Goal: Task Accomplishment & Management: Use online tool/utility

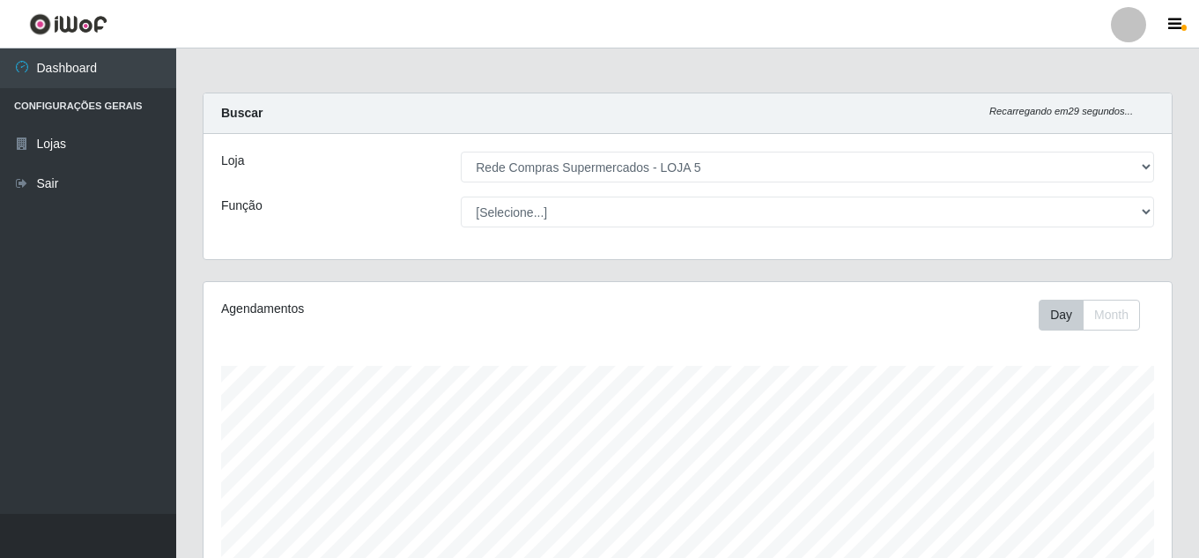
select select "397"
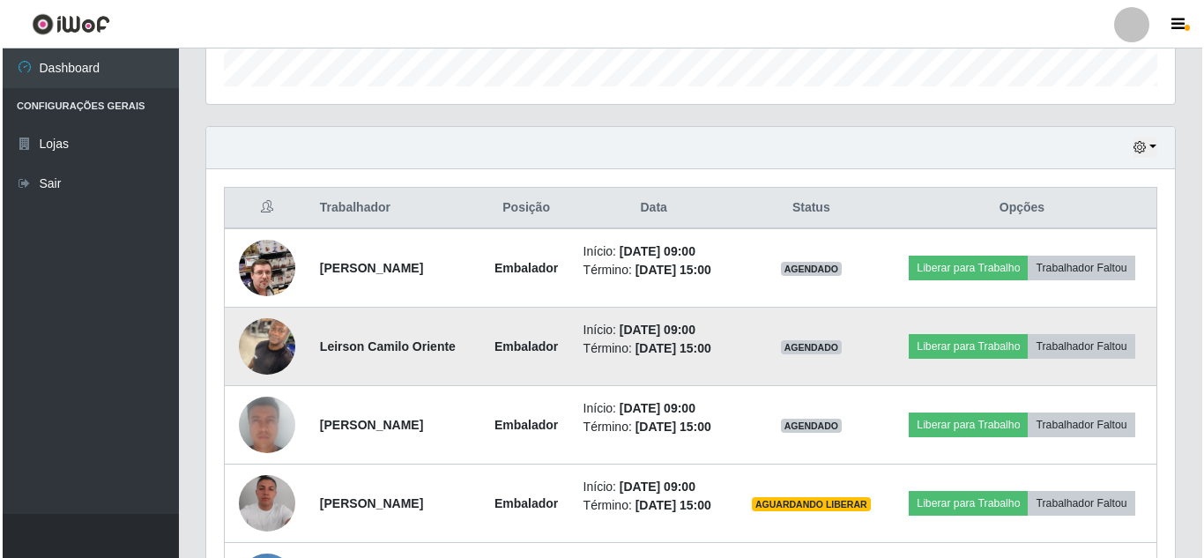
scroll to position [513, 0]
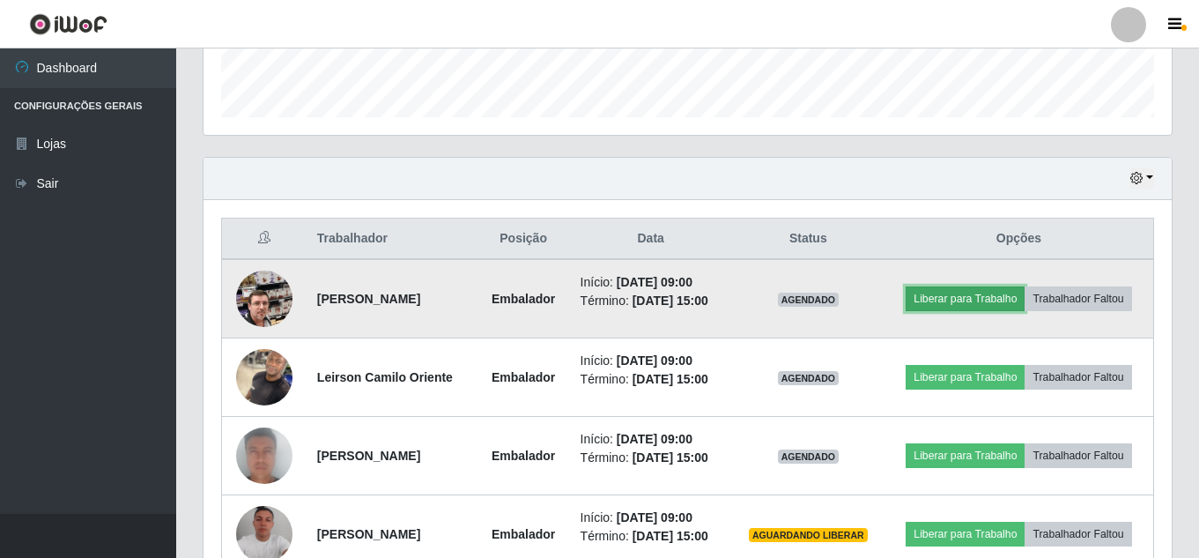
click at [1010, 286] on button "Liberar para Trabalho" at bounding box center [965, 298] width 119 height 25
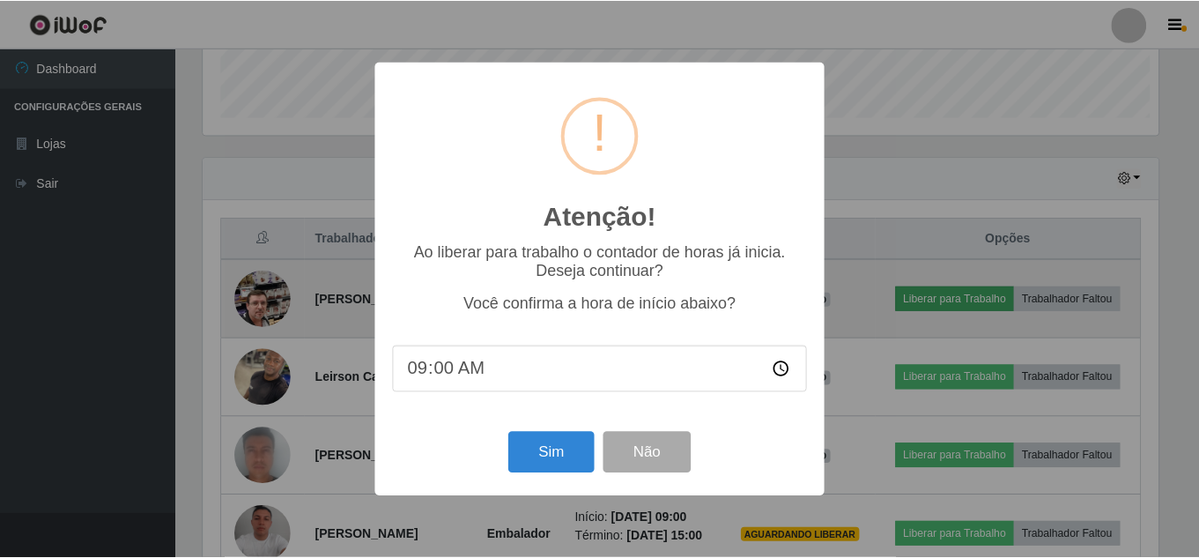
scroll to position [366, 960]
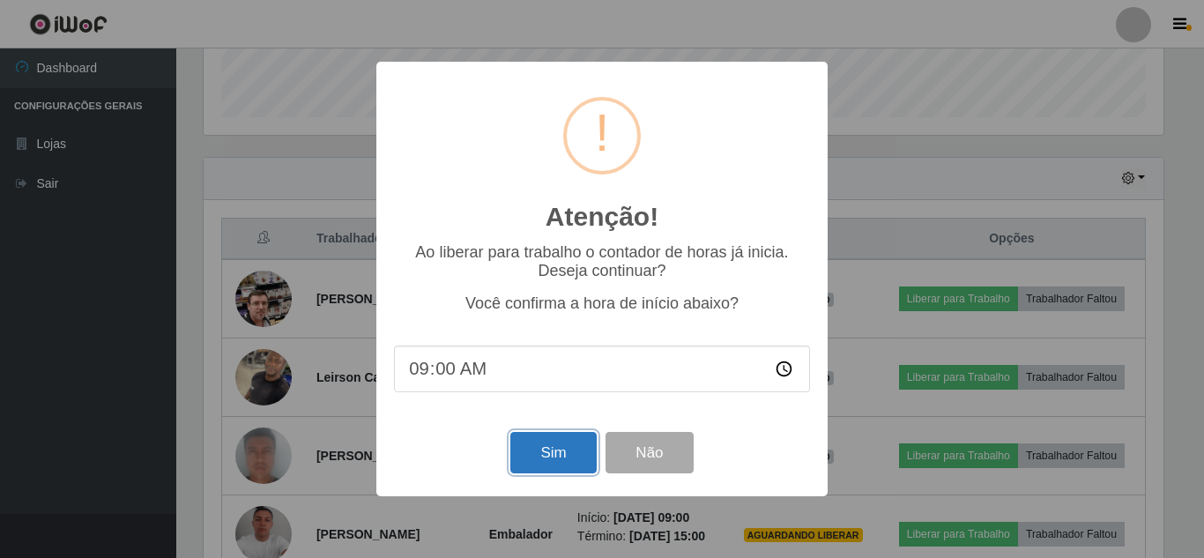
click at [560, 450] on button "Sim" at bounding box center [552, 452] width 85 height 41
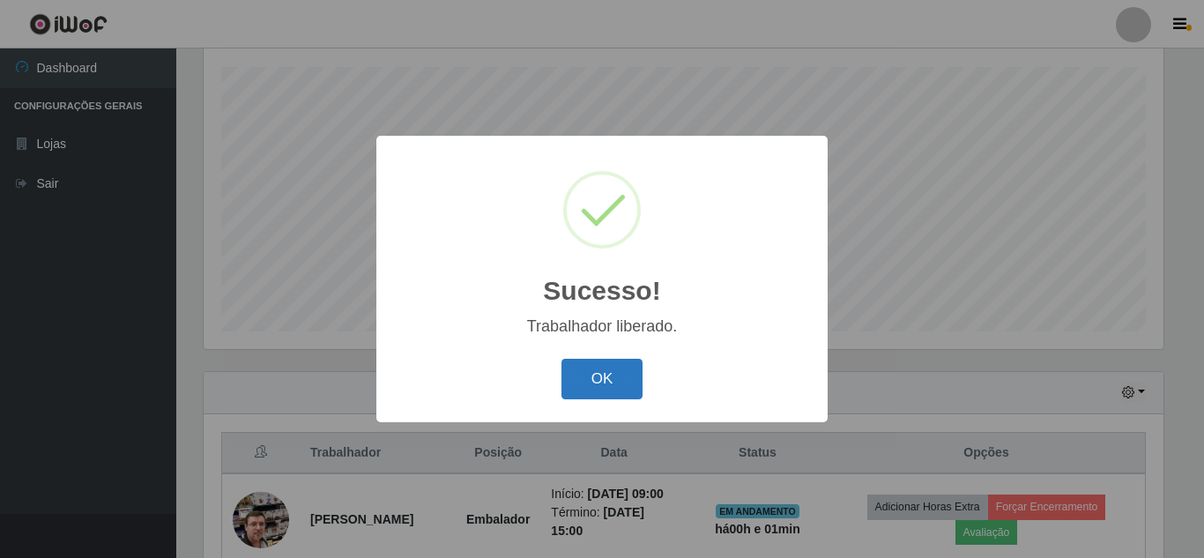
click at [614, 374] on button "OK" at bounding box center [602, 379] width 82 height 41
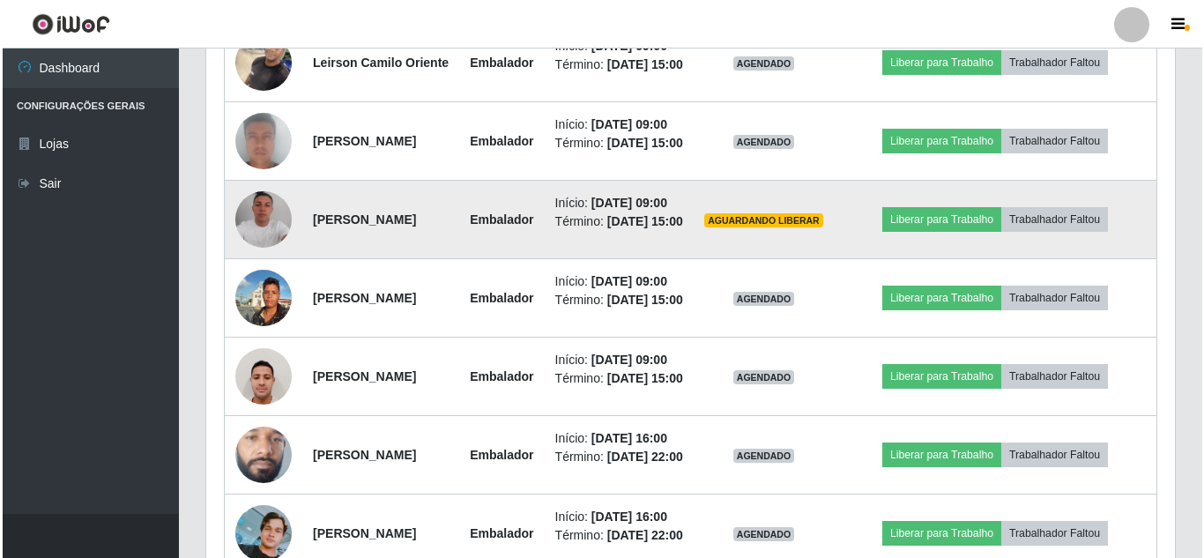
scroll to position [916, 0]
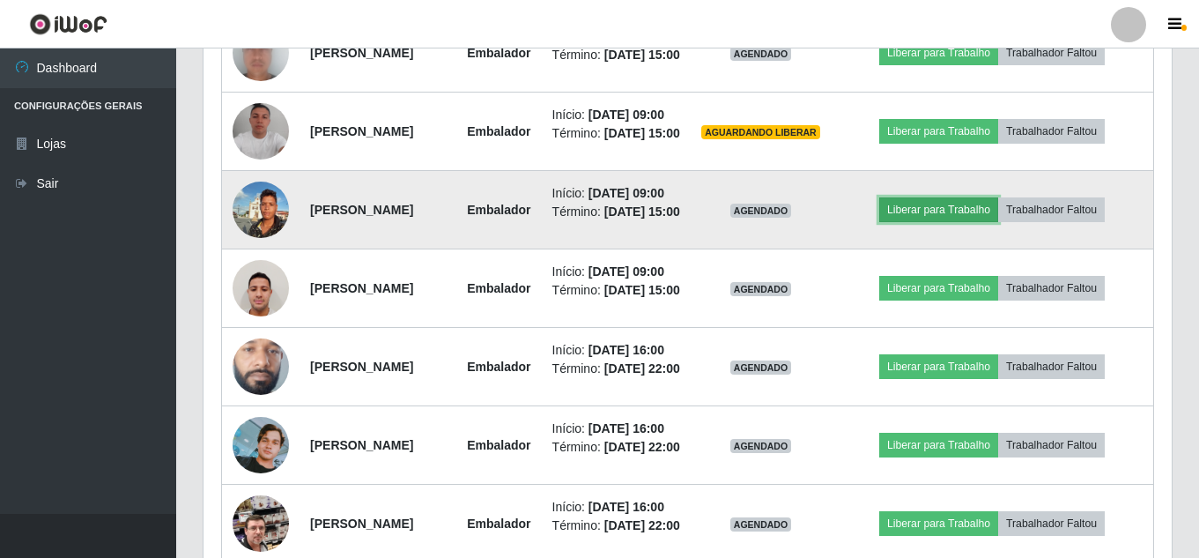
click at [936, 222] on button "Liberar para Trabalho" at bounding box center [938, 209] width 119 height 25
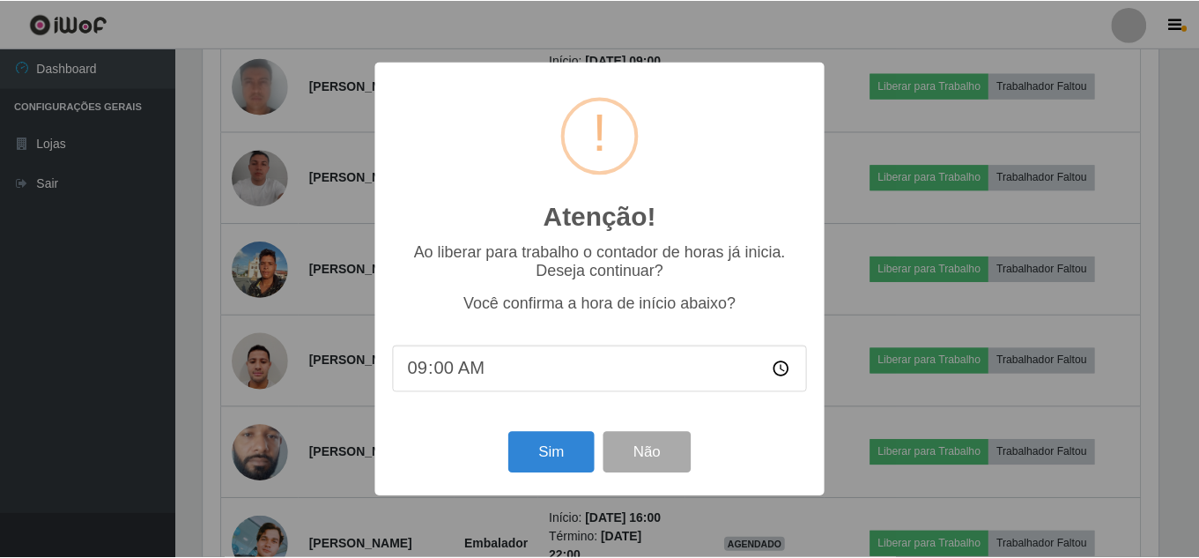
scroll to position [366, 960]
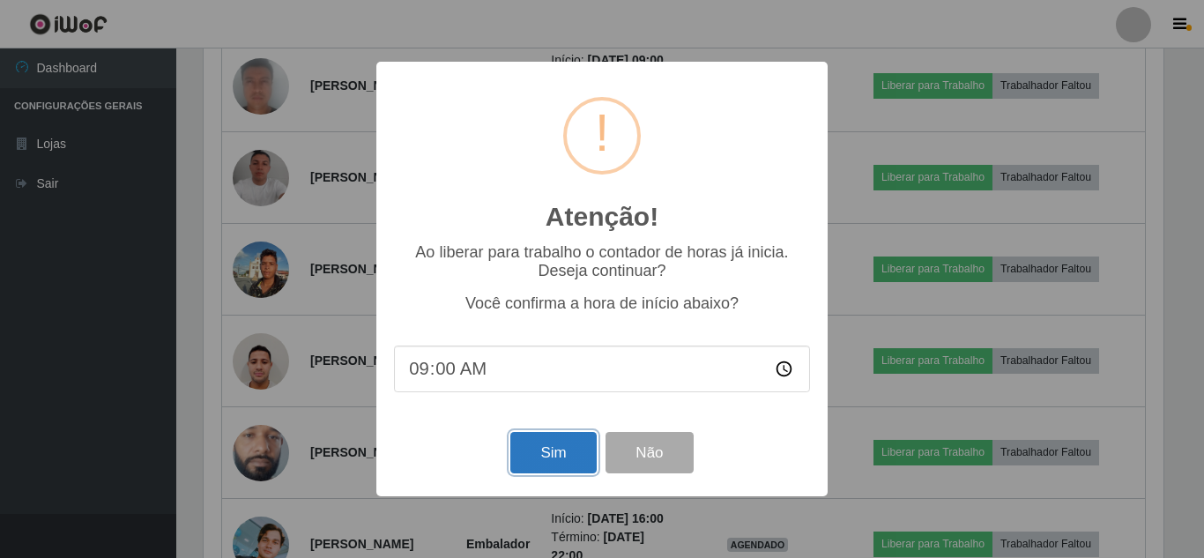
click at [553, 441] on button "Sim" at bounding box center [552, 452] width 85 height 41
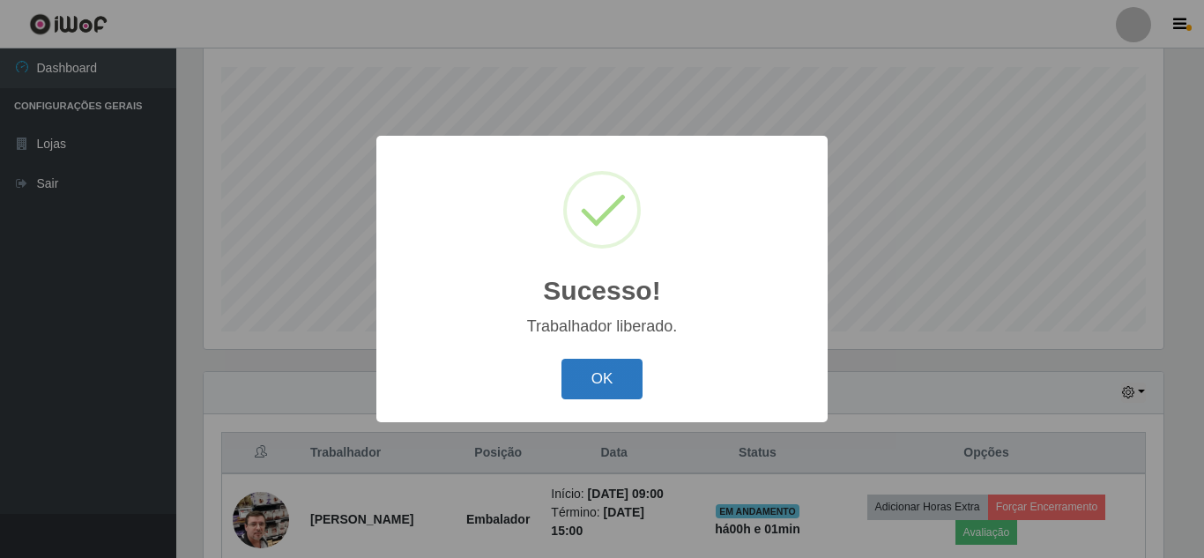
click at [591, 378] on button "OK" at bounding box center [602, 379] width 82 height 41
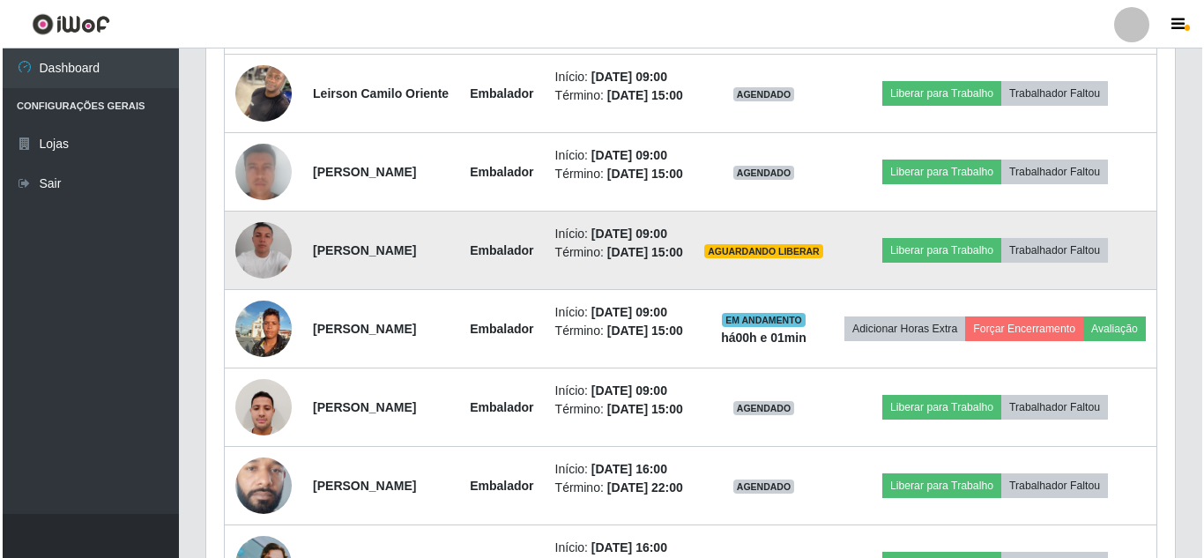
scroll to position [827, 0]
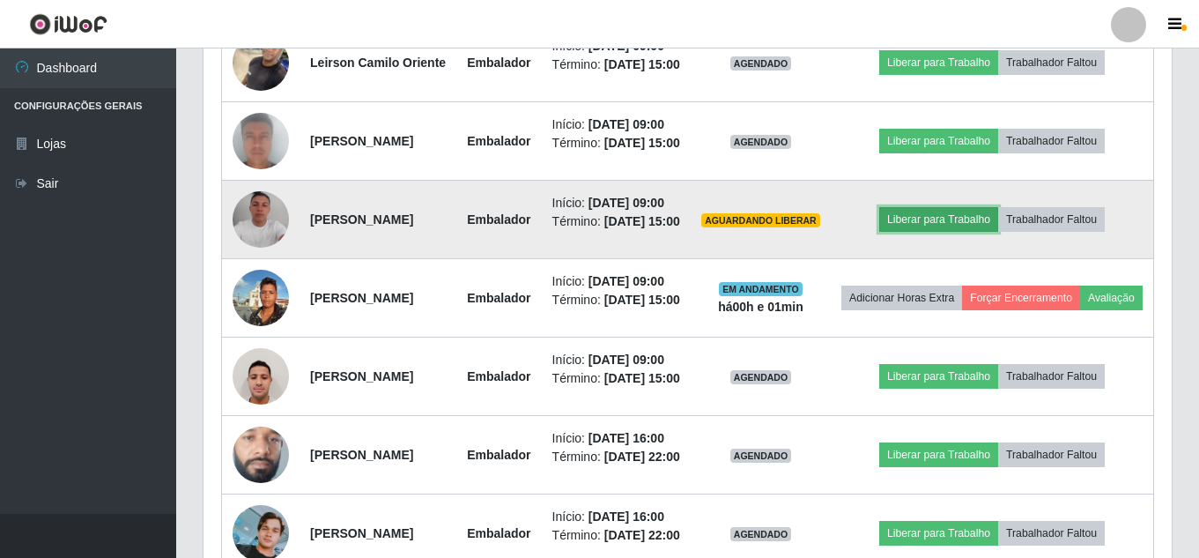
click at [935, 232] on button "Liberar para Trabalho" at bounding box center [938, 219] width 119 height 25
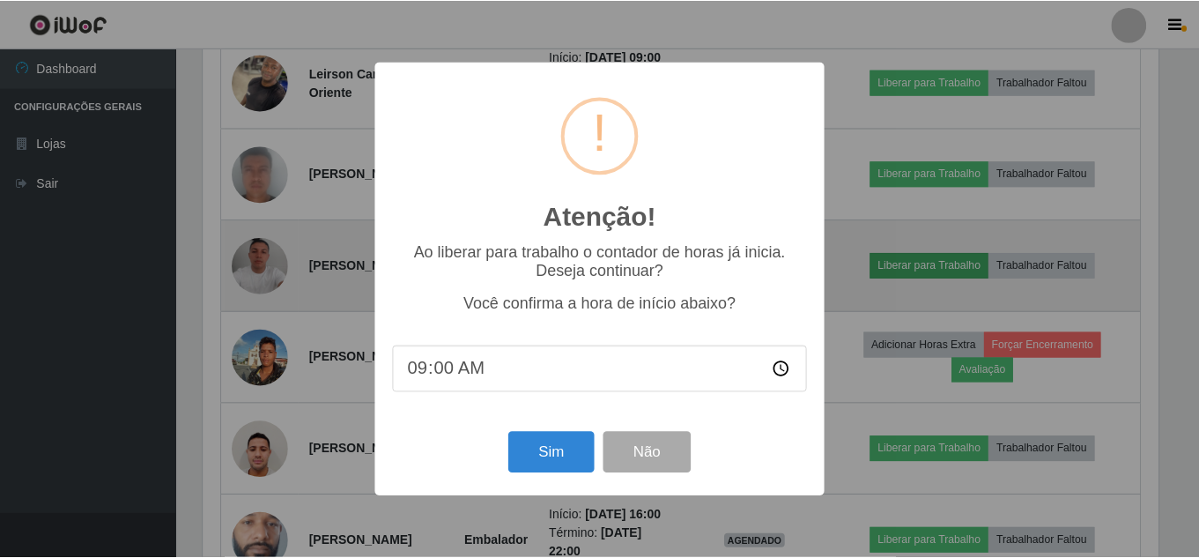
scroll to position [366, 960]
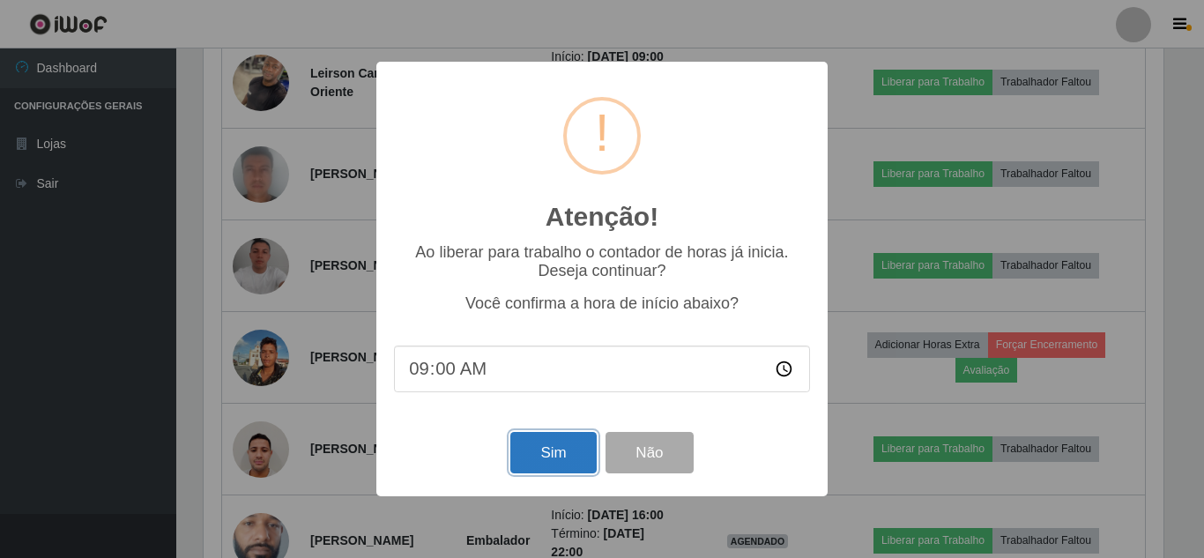
click at [553, 456] on button "Sim" at bounding box center [552, 452] width 85 height 41
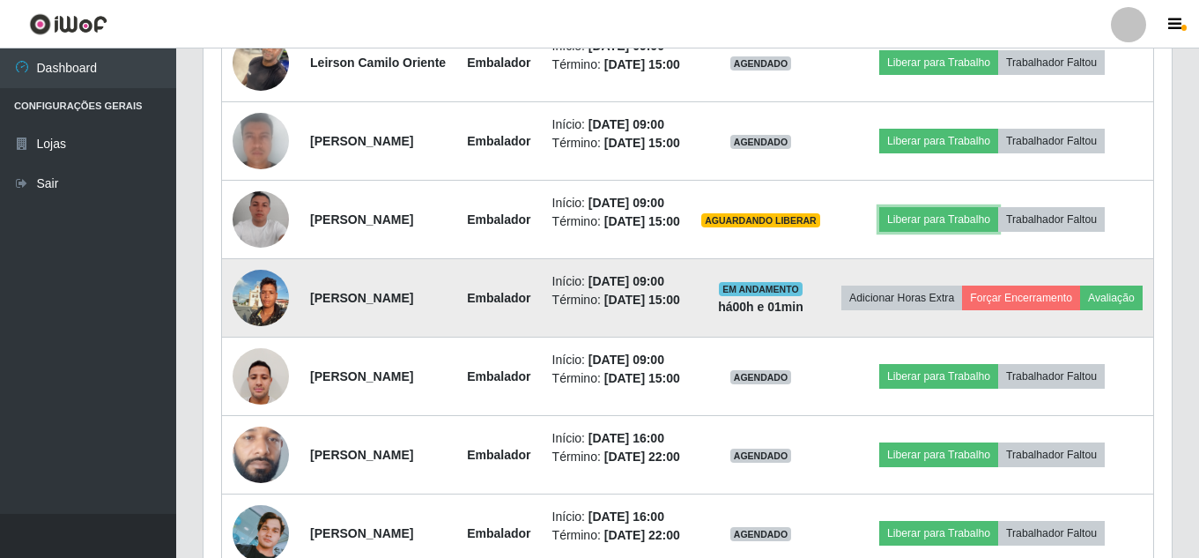
scroll to position [0, 0]
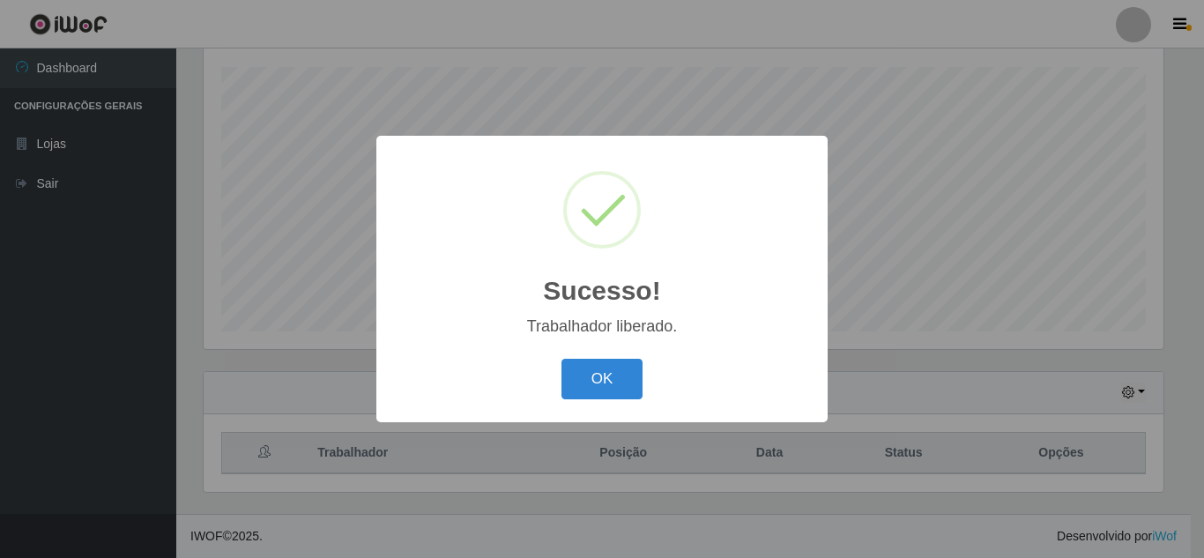
click at [604, 358] on div "OK Cancel" at bounding box center [602, 378] width 416 height 50
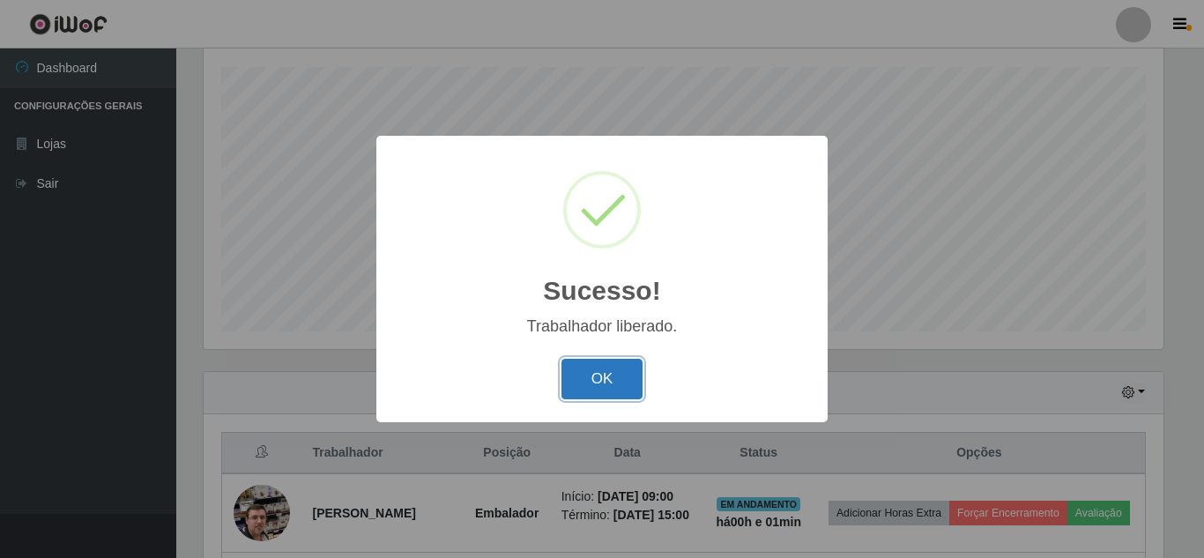
click at [603, 368] on button "OK" at bounding box center [602, 379] width 82 height 41
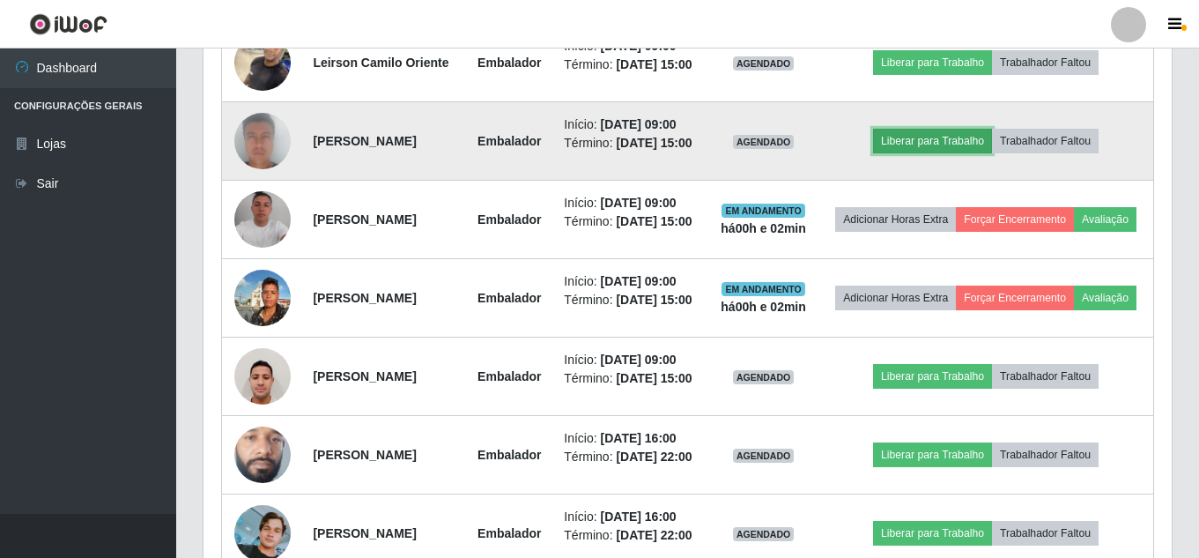
click at [924, 153] on button "Liberar para Trabalho" at bounding box center [932, 141] width 119 height 25
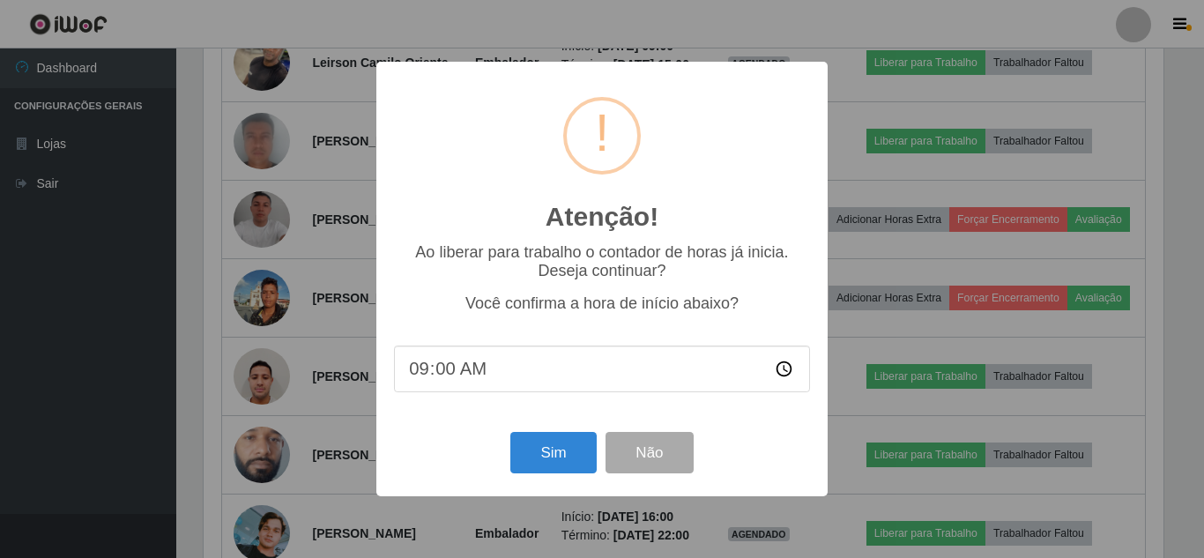
click at [562, 433] on div "Sim Não" at bounding box center [602, 452] width 416 height 50
click at [561, 437] on div "Sim Não" at bounding box center [602, 452] width 416 height 50
click at [561, 437] on button "Sim" at bounding box center [552, 452] width 85 height 41
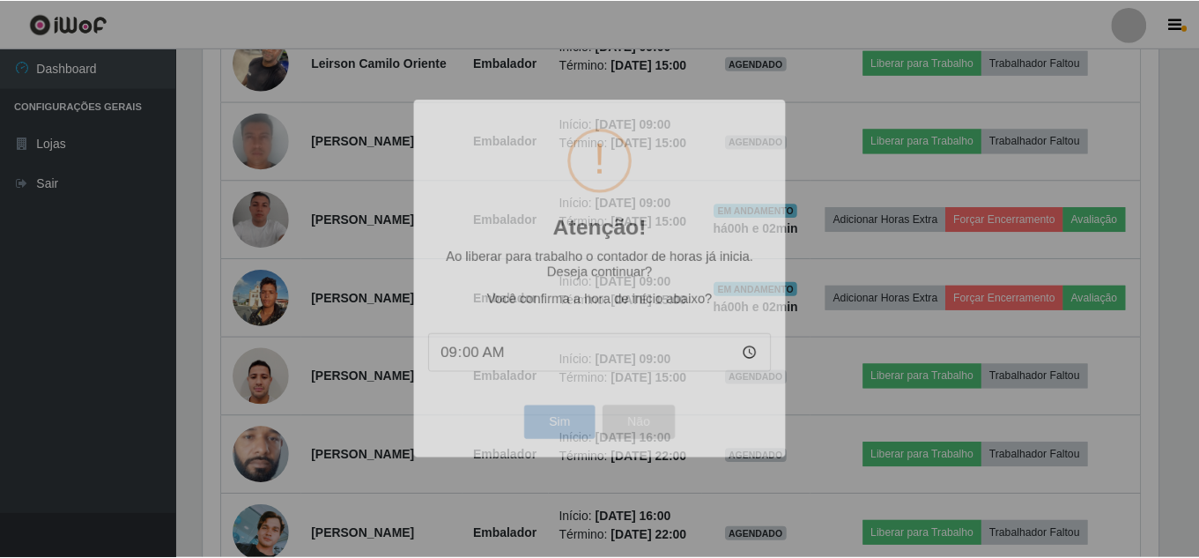
scroll to position [366, 968]
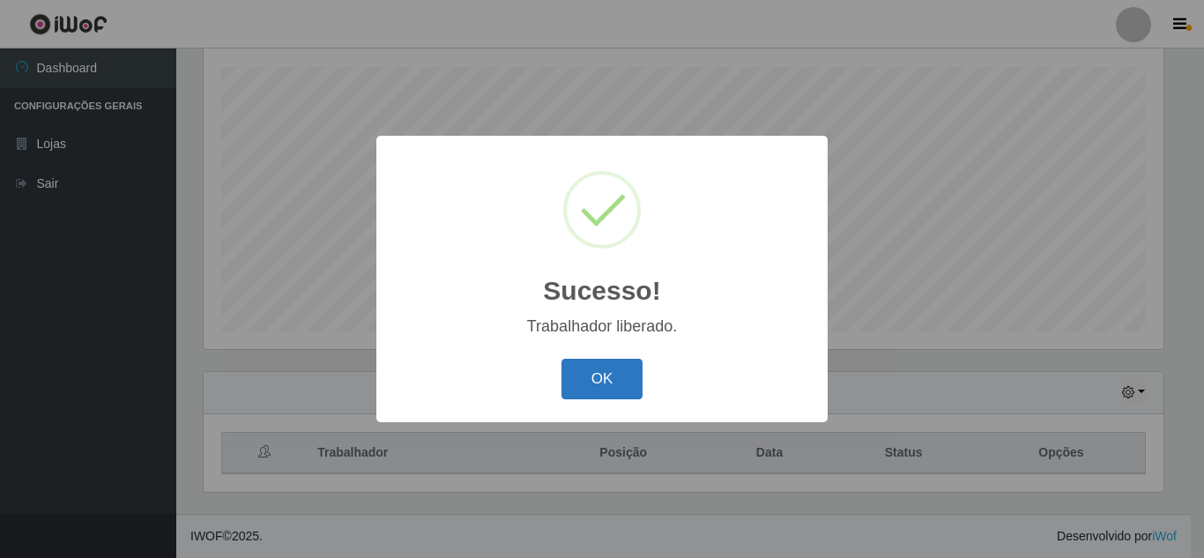
click at [608, 373] on button "OK" at bounding box center [602, 379] width 82 height 41
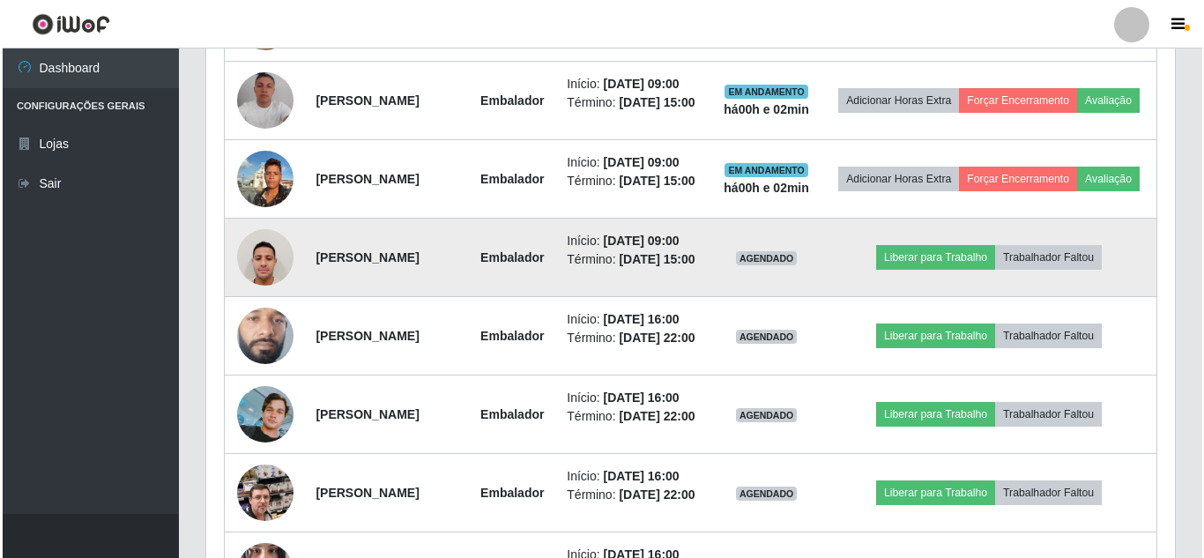
scroll to position [916, 0]
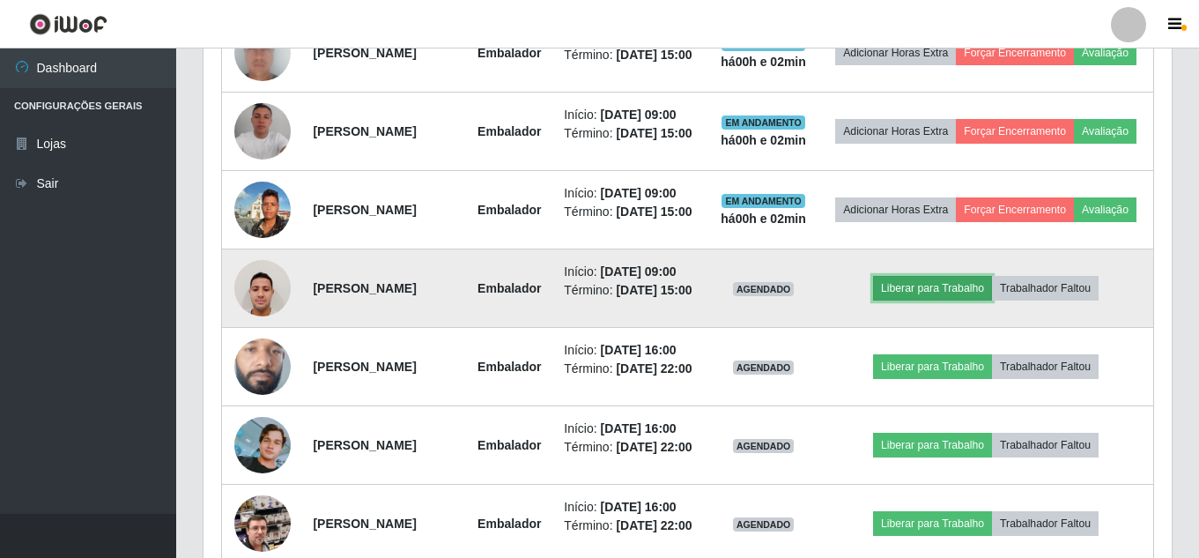
click at [933, 300] on button "Liberar para Trabalho" at bounding box center [932, 288] width 119 height 25
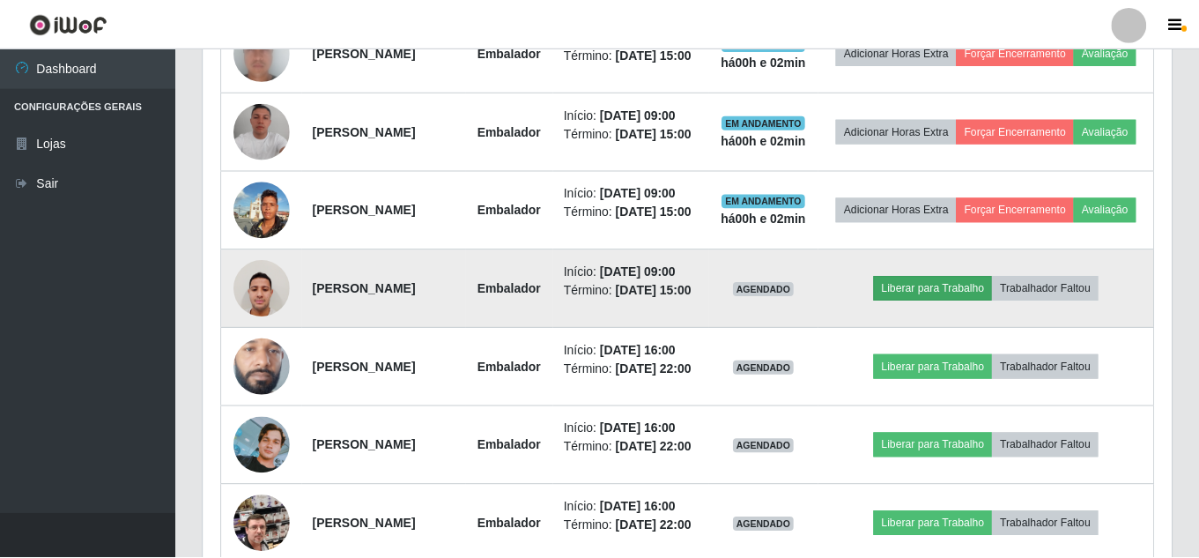
scroll to position [366, 960]
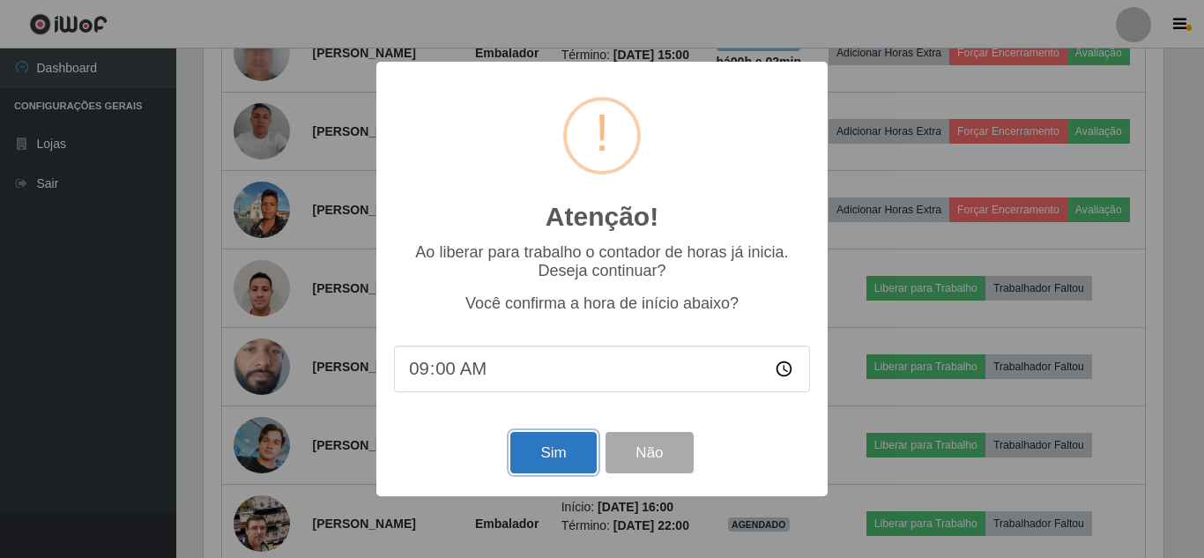
click at [565, 447] on button "Sim" at bounding box center [552, 452] width 85 height 41
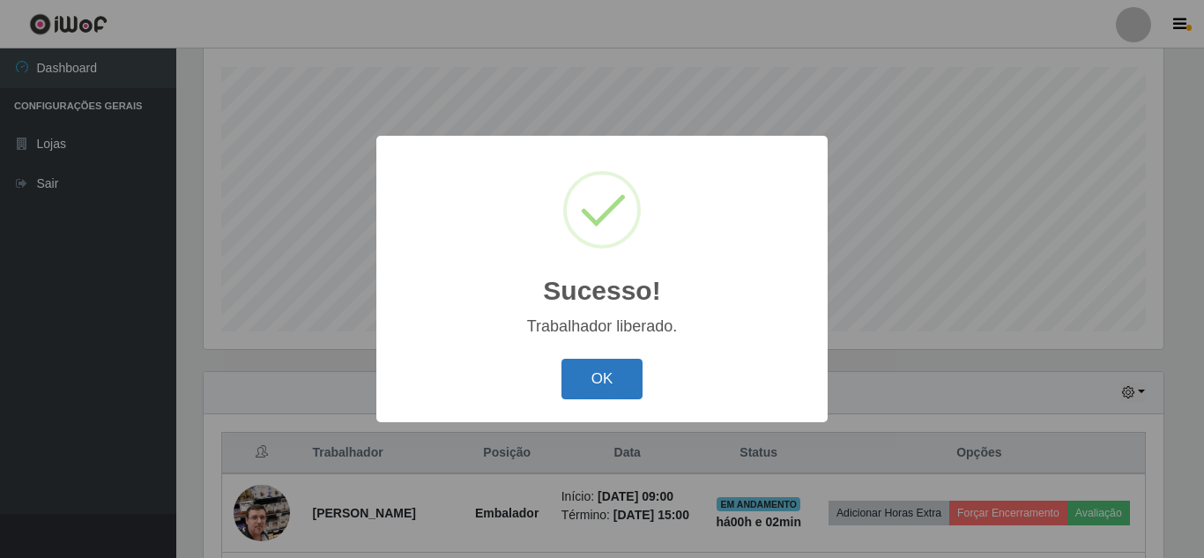
click at [598, 394] on button "OK" at bounding box center [602, 379] width 82 height 41
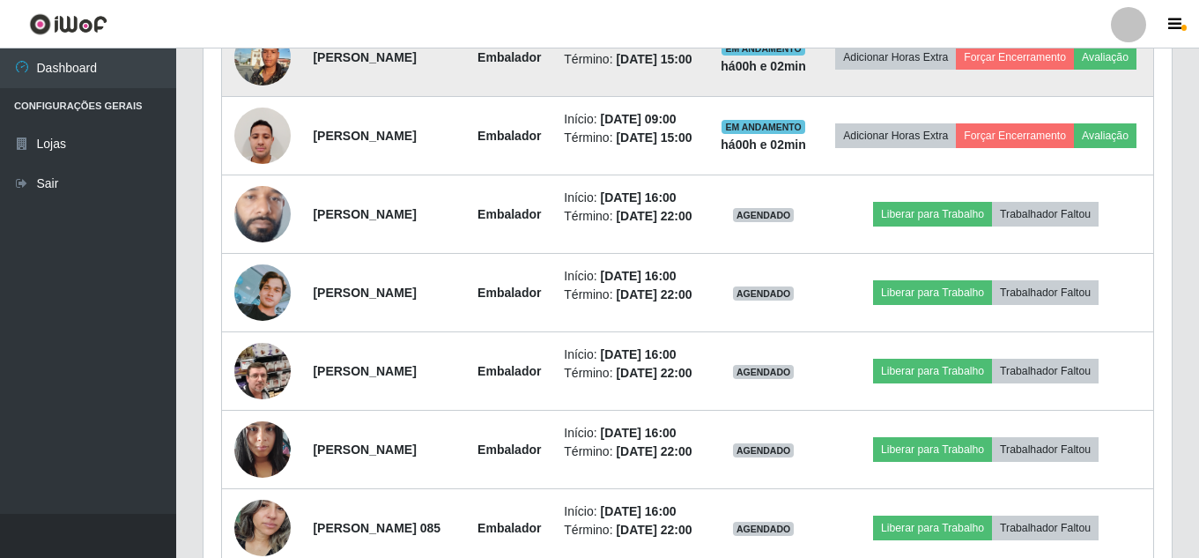
scroll to position [1092, 0]
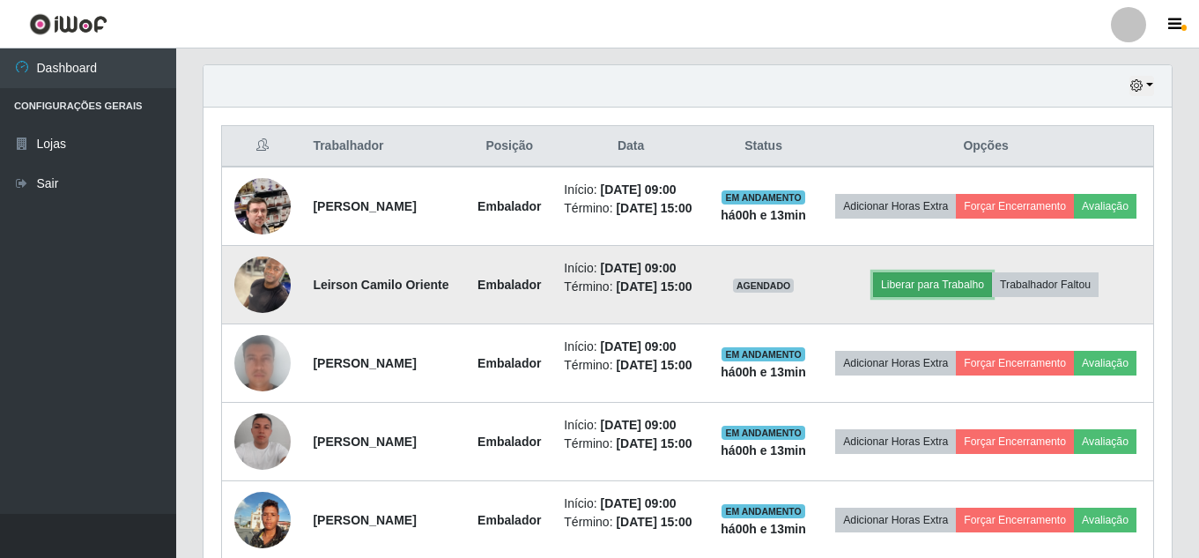
click at [933, 297] on button "Liberar para Trabalho" at bounding box center [932, 284] width 119 height 25
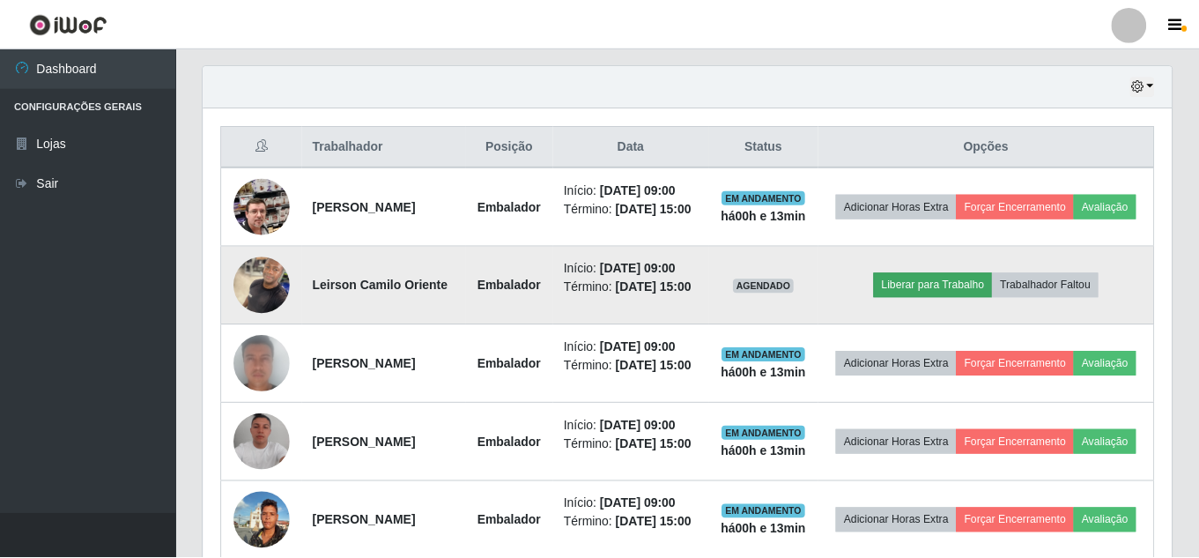
scroll to position [366, 960]
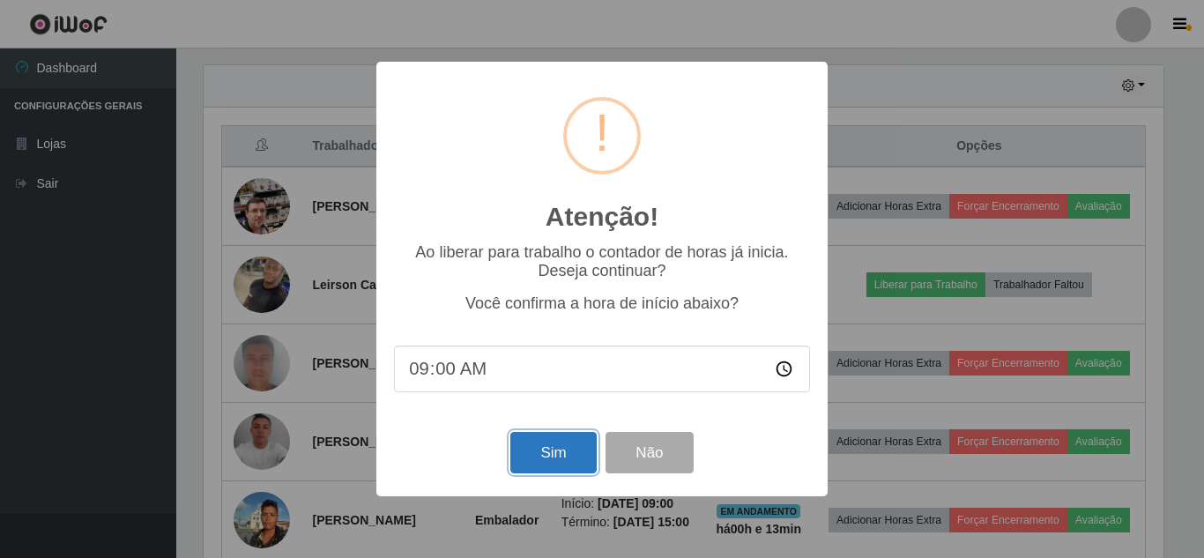
click at [547, 455] on button "Sim" at bounding box center [552, 452] width 85 height 41
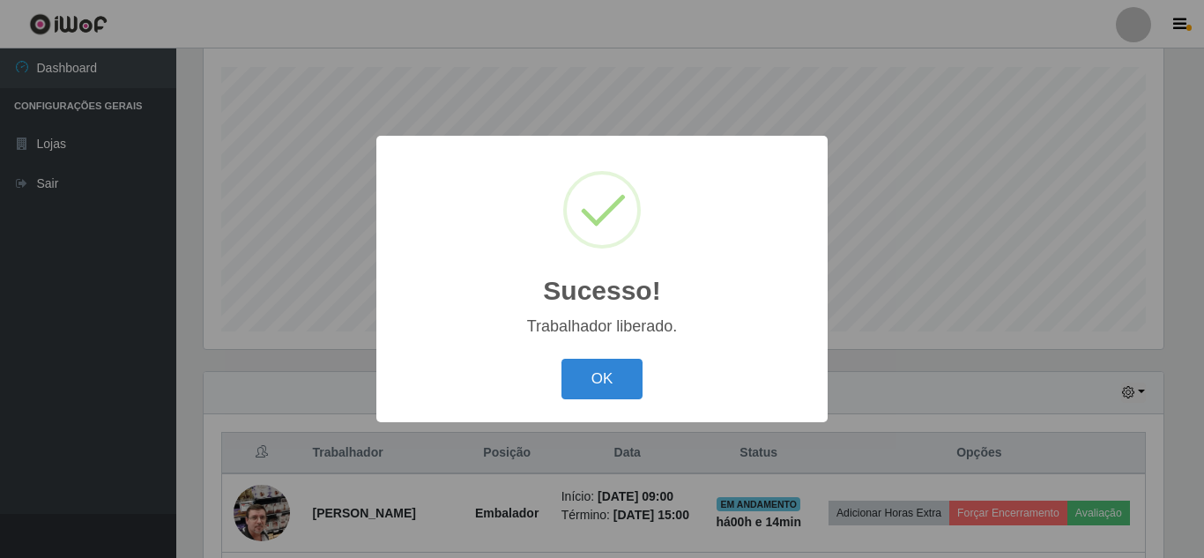
drag, startPoint x: 637, startPoint y: 373, endPoint x: 698, endPoint y: 361, distance: 61.9
click at [636, 373] on button "OK" at bounding box center [602, 379] width 82 height 41
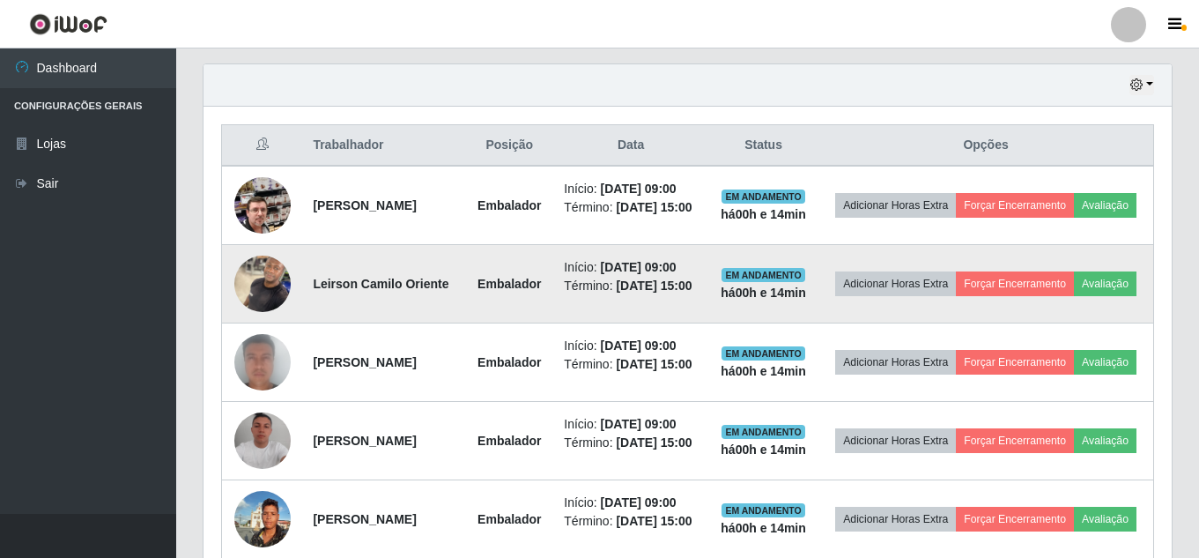
scroll to position [563, 0]
